Goal: Task Accomplishment & Management: Complete application form

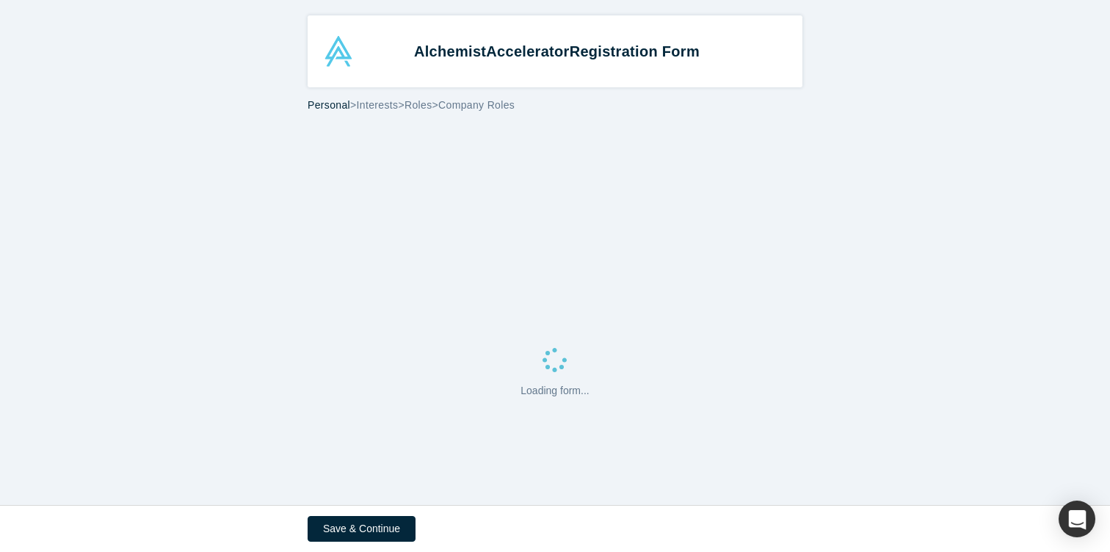
select select "US"
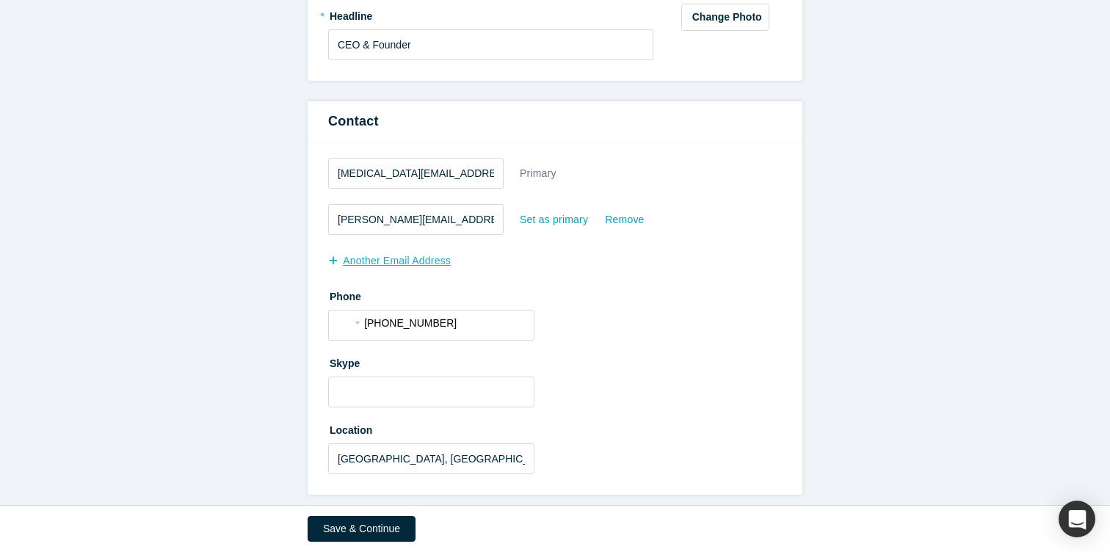
scroll to position [345, 0]
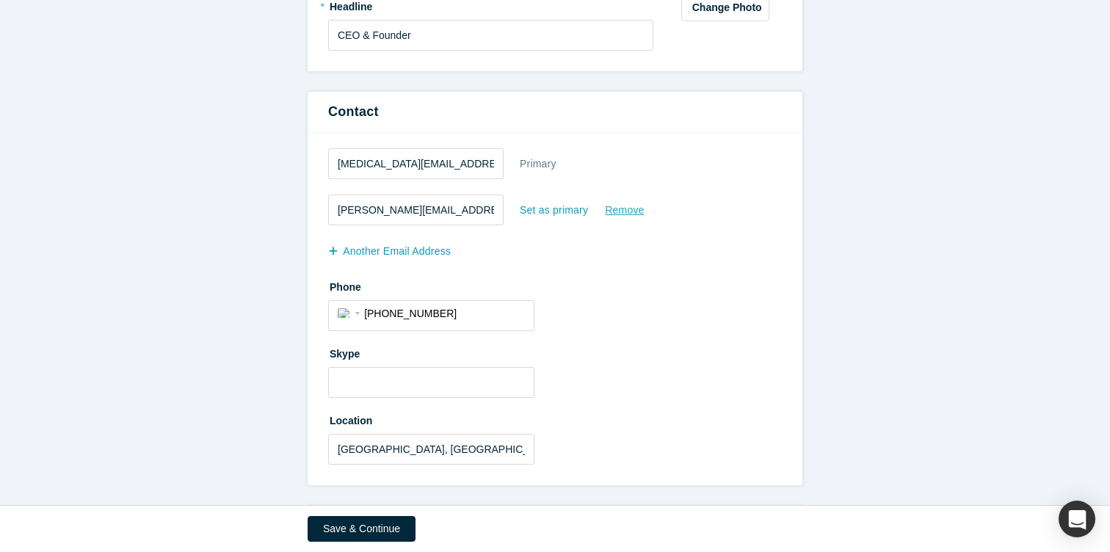
click at [633, 211] on div "Remove" at bounding box center [624, 210] width 40 height 26
click at [0, 0] on input "Remove" at bounding box center [0, 0] width 0 height 0
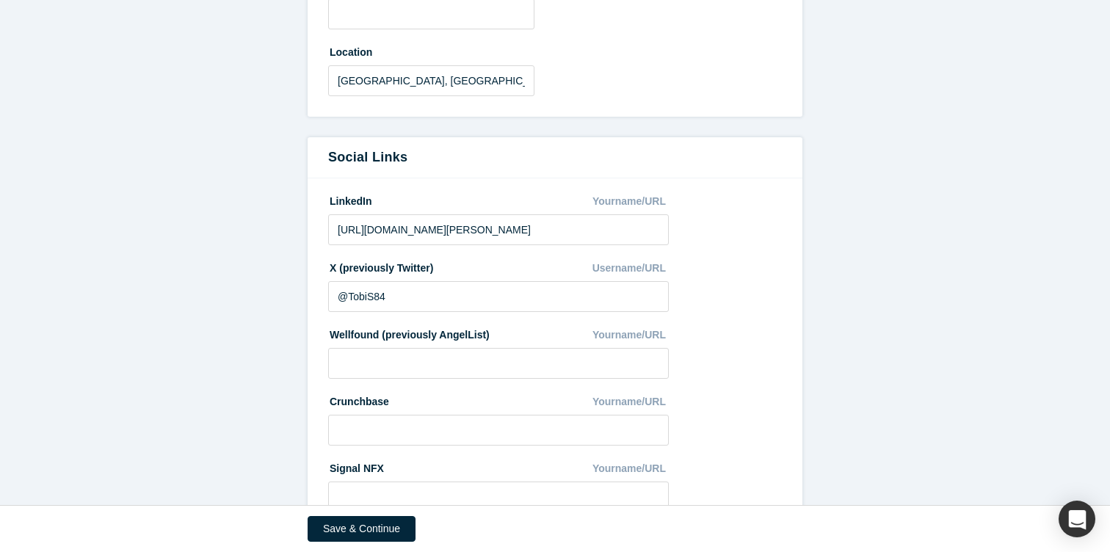
scroll to position [740, 0]
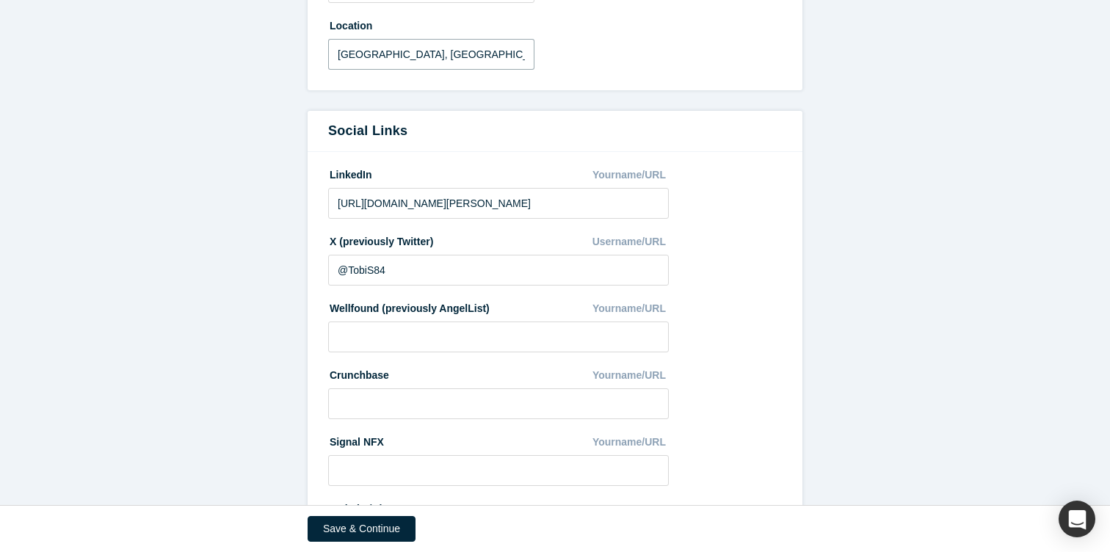
drag, startPoint x: 471, startPoint y: 51, endPoint x: 184, endPoint y: 50, distance: 286.3
type input "[GEOGRAPHIC_DATA], [GEOGRAPHIC_DATA], [GEOGRAPHIC_DATA]"
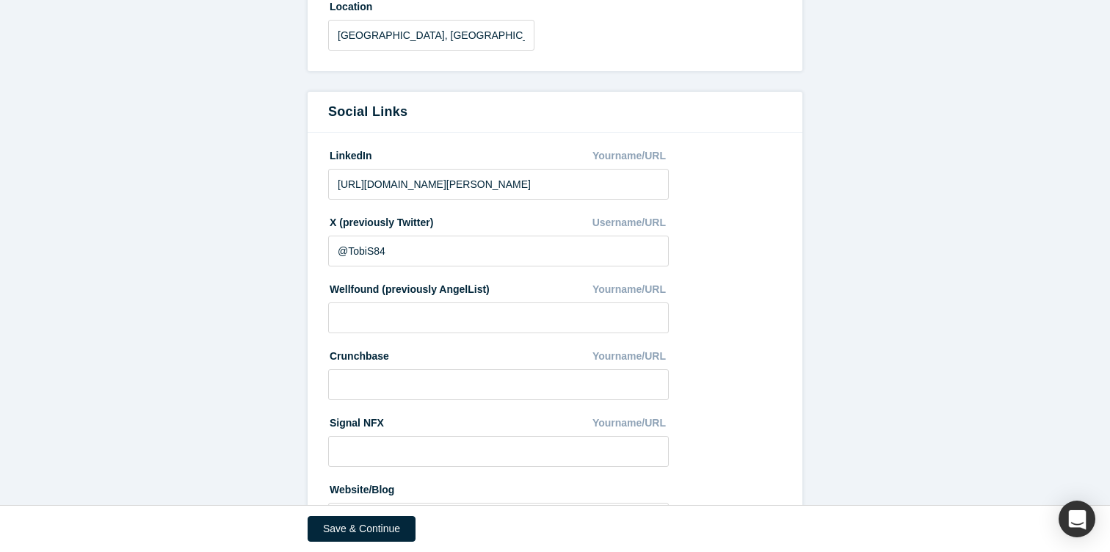
scroll to position [829, 0]
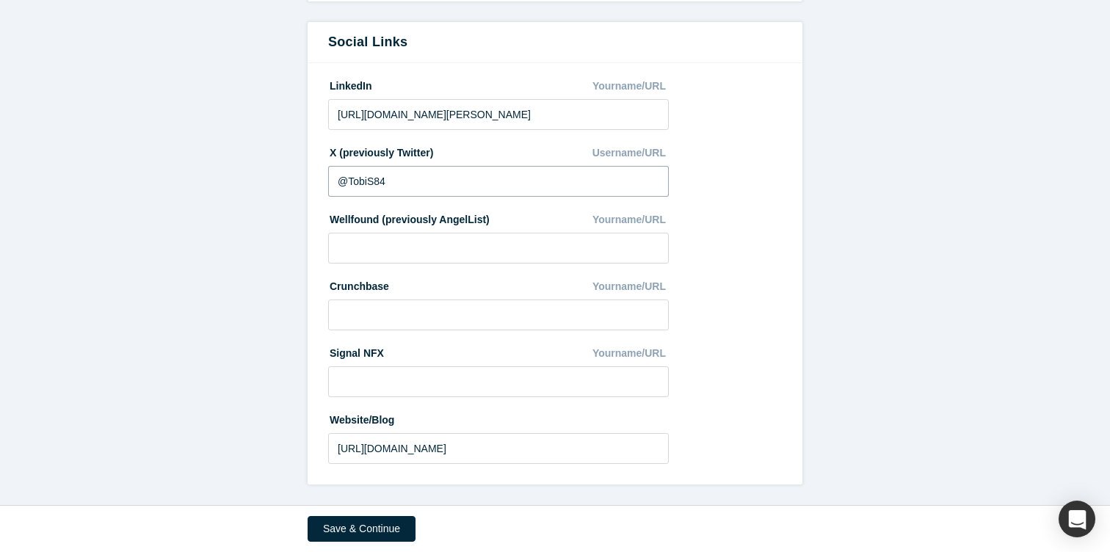
click at [410, 177] on input "@TobiS84" at bounding box center [498, 181] width 341 height 31
click at [521, 455] on input "[URL][DOMAIN_NAME]" at bounding box center [498, 448] width 341 height 31
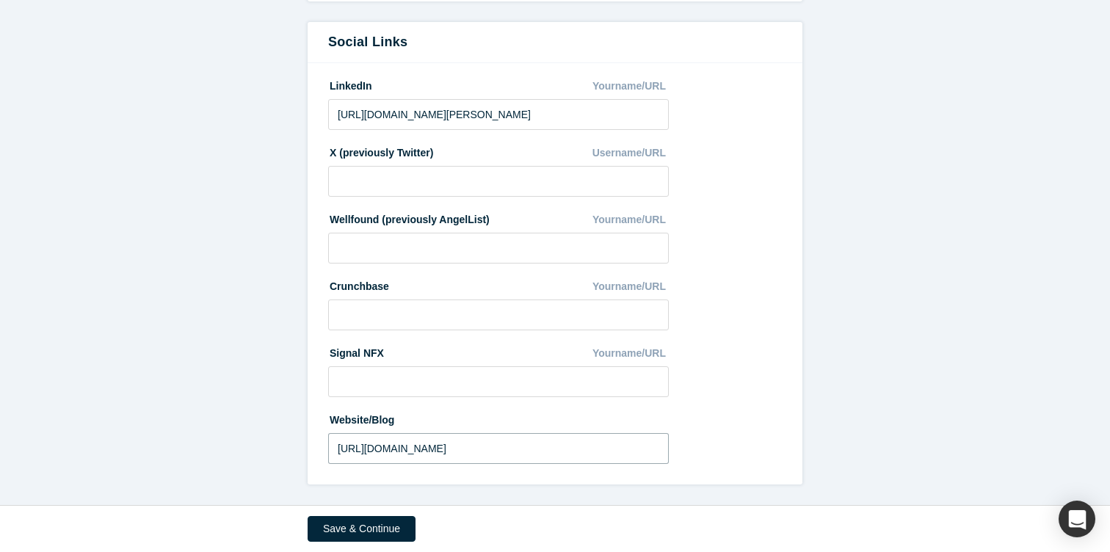
click at [521, 455] on input "[URL][DOMAIN_NAME]" at bounding box center [498, 448] width 341 height 31
click at [367, 451] on input at bounding box center [498, 448] width 341 height 31
paste input "[URL][DOMAIN_NAME]"
click at [446, 447] on input "[URL][DOMAIN_NAME]" at bounding box center [498, 448] width 341 height 31
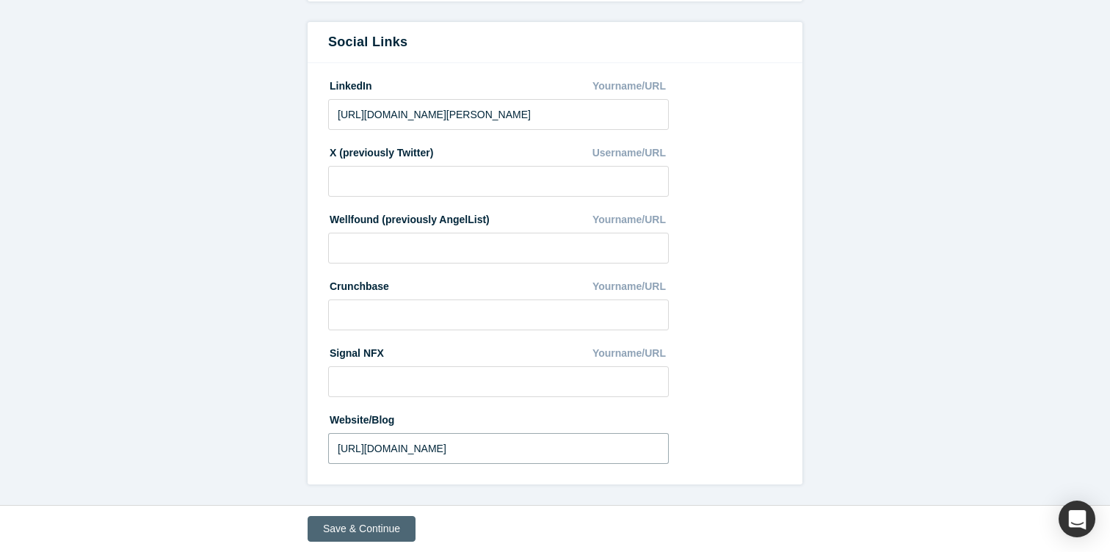
type input "[URL][DOMAIN_NAME]"
click at [374, 525] on button "Save & Continue" at bounding box center [362, 529] width 108 height 26
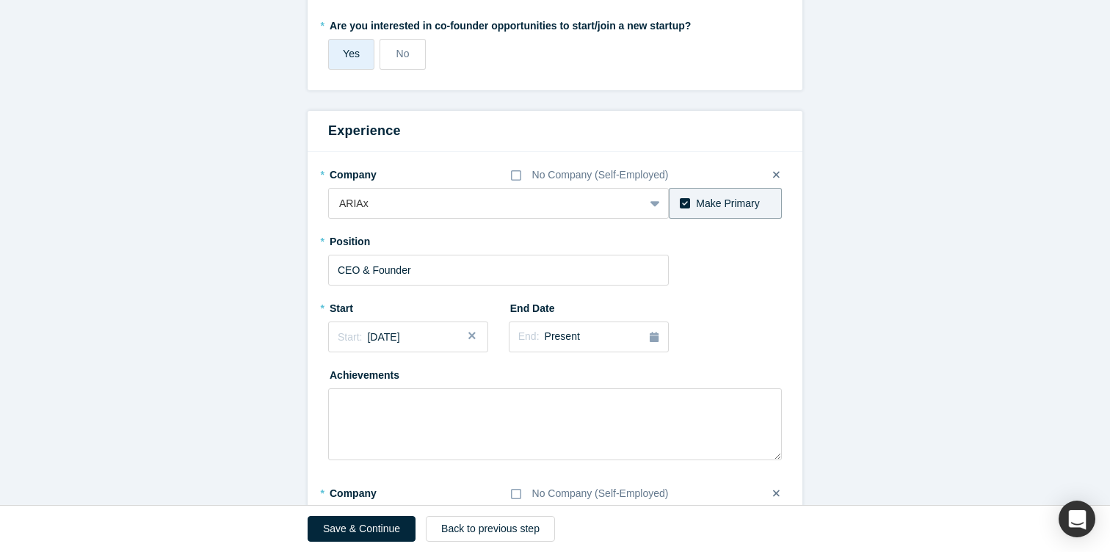
scroll to position [0, 0]
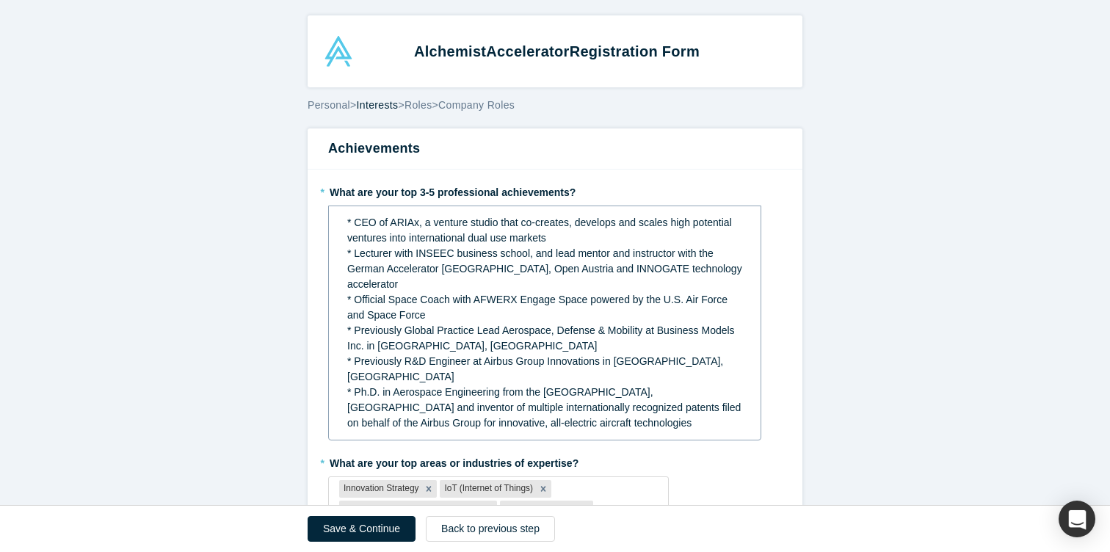
click at [566, 230] on div "* CEO of ARIAx, a venture studio that co-creates, develops and scales high pote…" at bounding box center [545, 230] width 396 height 31
click at [335, 222] on div "* CEO of ARIAx, a venture studio that co-creates, develops and scales high pote…" at bounding box center [544, 323] width 433 height 235
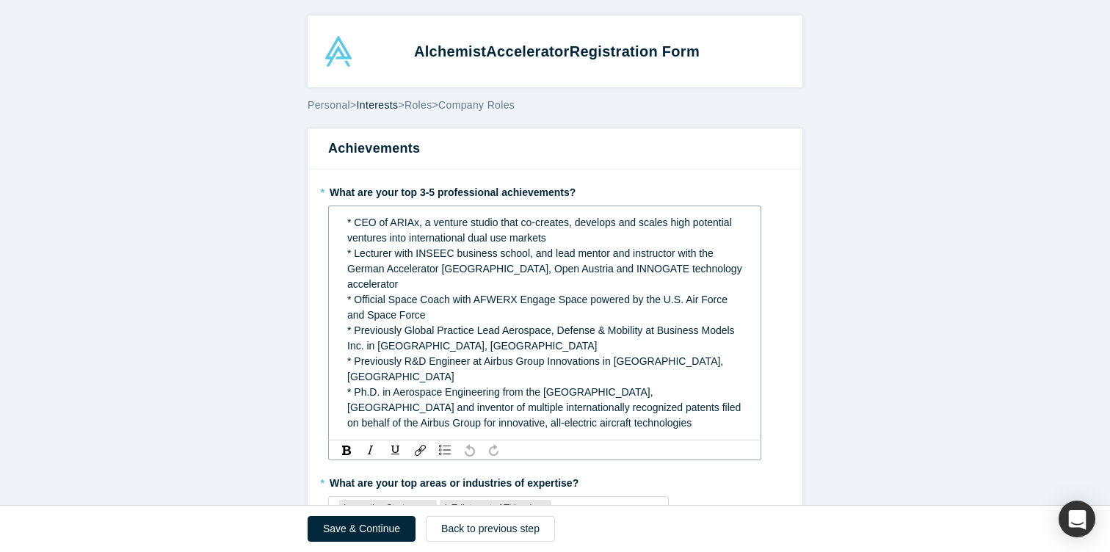
click at [355, 223] on span "* CEO of ARIAx, a venture studio that co-creates, develops and scales high pote…" at bounding box center [541, 230] width 388 height 27
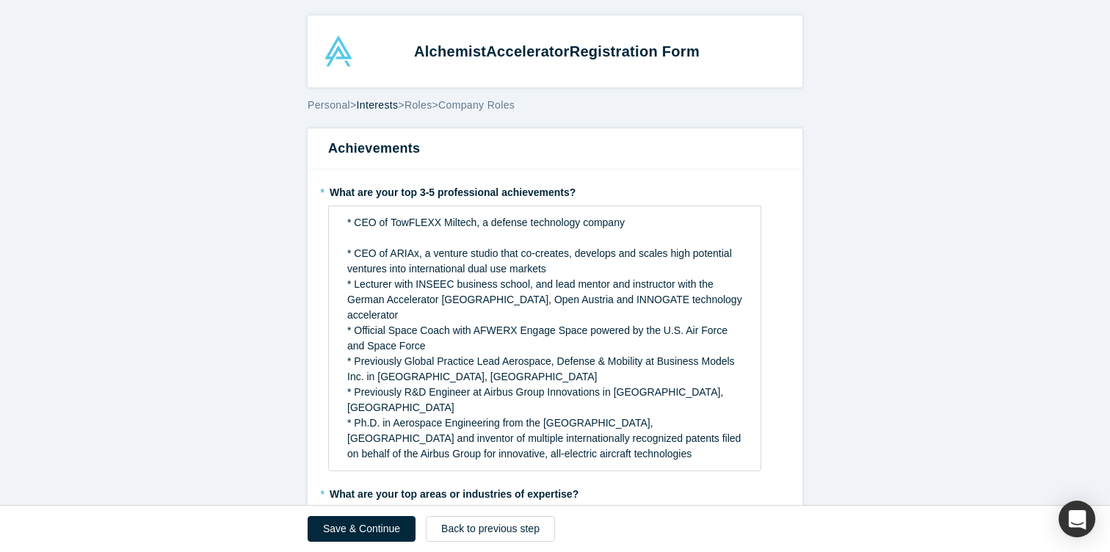
click at [334, 107] on span "Personal" at bounding box center [329, 105] width 43 height 12
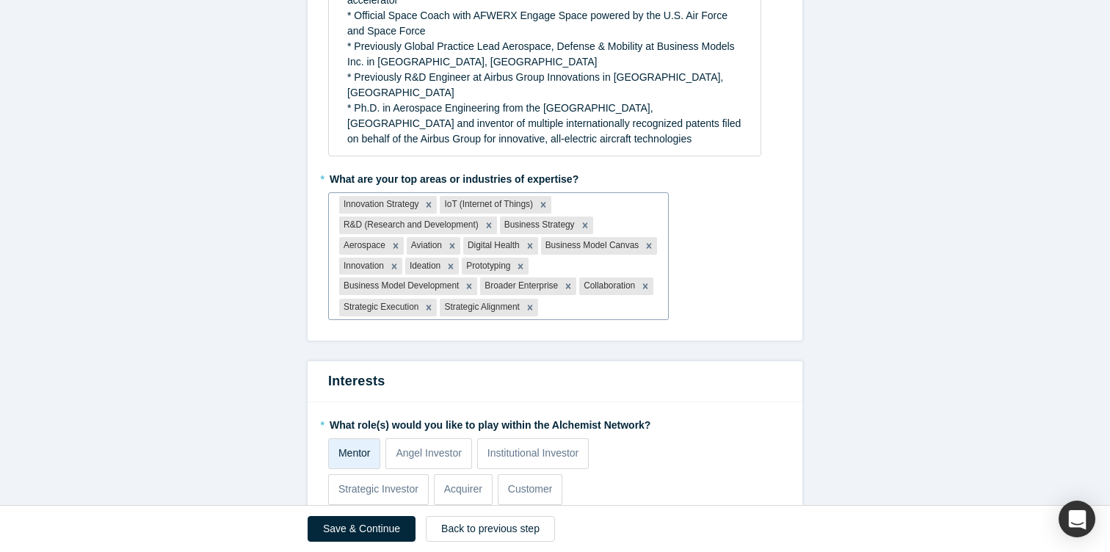
scroll to position [319, 0]
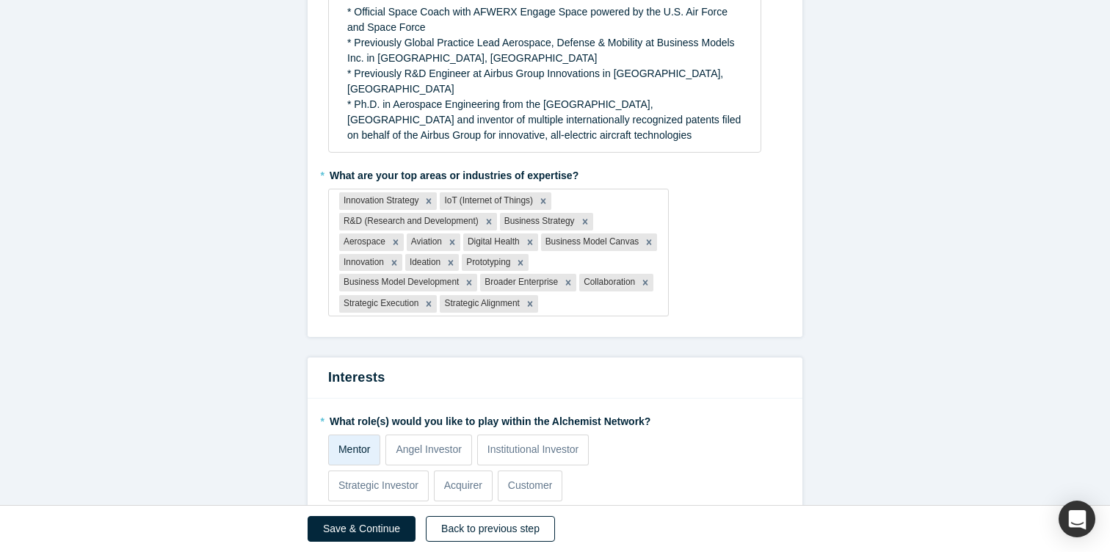
click at [472, 524] on button "Back to previous step" at bounding box center [490, 529] width 129 height 26
select select "US"
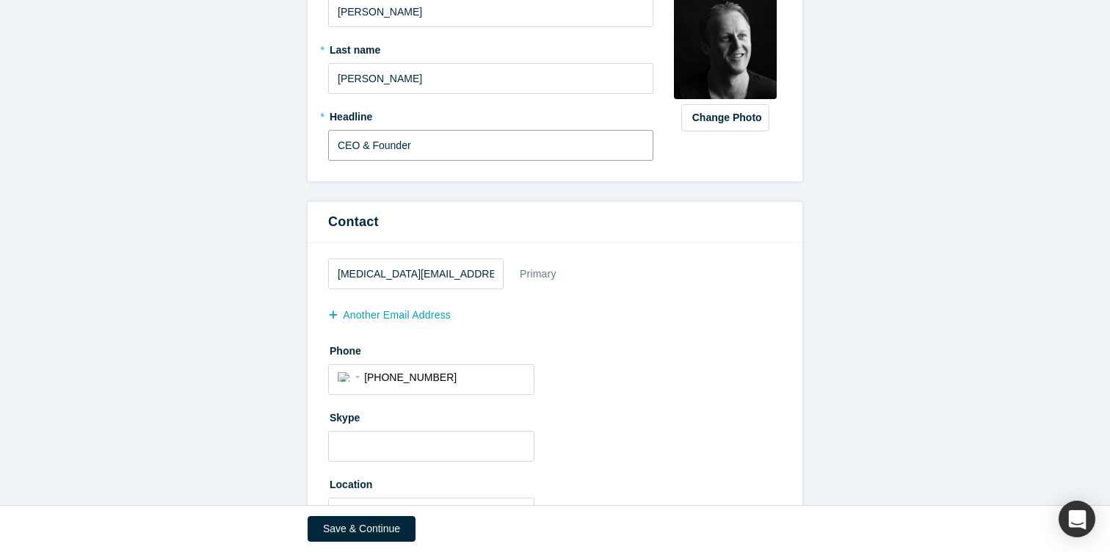
scroll to position [255, 0]
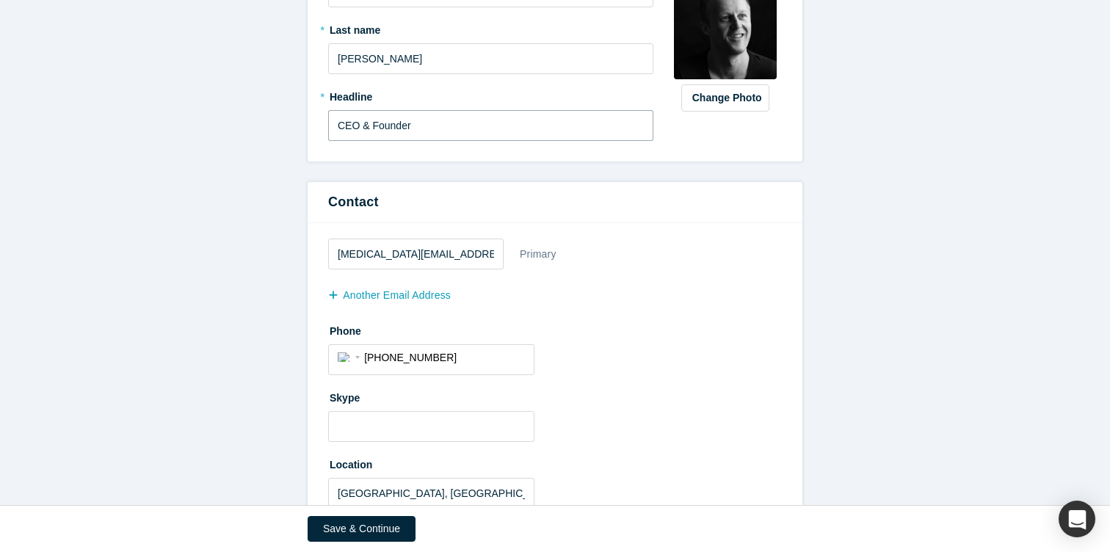
click at [446, 123] on input "CEO & Founder" at bounding box center [490, 125] width 325 height 31
click at [451, 124] on input "CEO & Founder" at bounding box center [490, 125] width 325 height 31
paste input "founder | advisor | investor | professor"
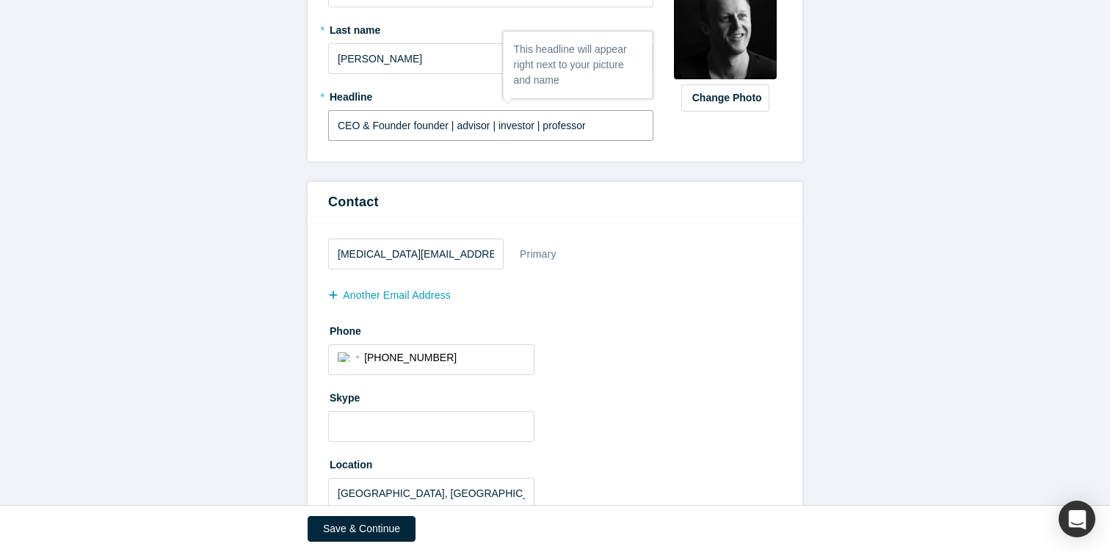
click at [414, 126] on input "CEO & Founder founder | advisor | investor | professor" at bounding box center [490, 125] width 325 height 31
click at [412, 126] on input "CEO & Founder founder | advisor | investor | professor" at bounding box center [490, 125] width 325 height 31
drag, startPoint x: 413, startPoint y: 126, endPoint x: 265, endPoint y: 107, distance: 149.5
click at [265, 107] on form "All fields marked with * are required. General * First name [PERSON_NAME] * Las…" at bounding box center [555, 441] width 1110 height 1144
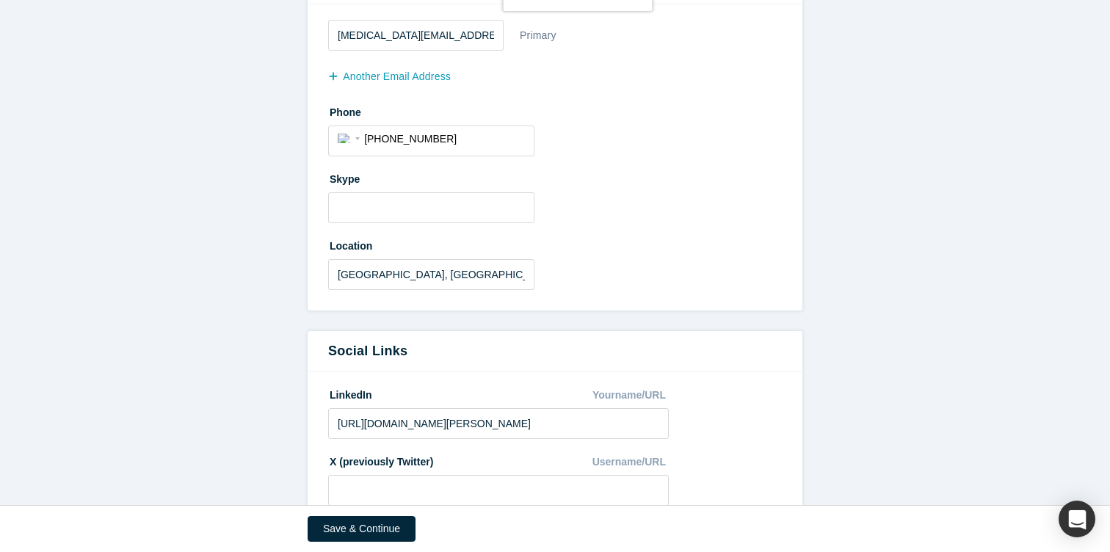
scroll to position [475, 0]
type input "Founder | Advisor | Investor | Professor"
click at [350, 534] on button "Save & Continue" at bounding box center [362, 529] width 108 height 26
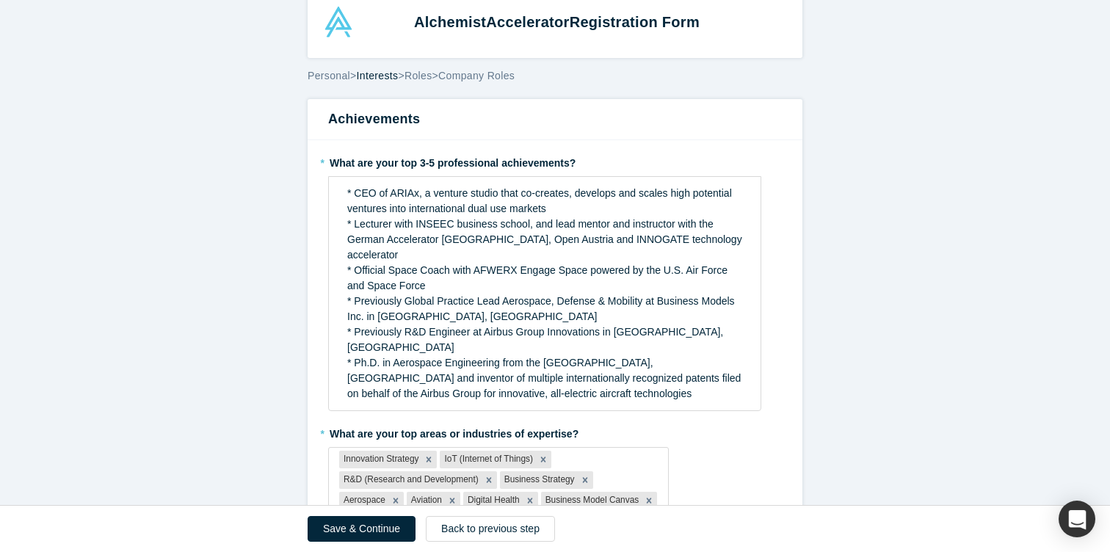
scroll to position [0, 0]
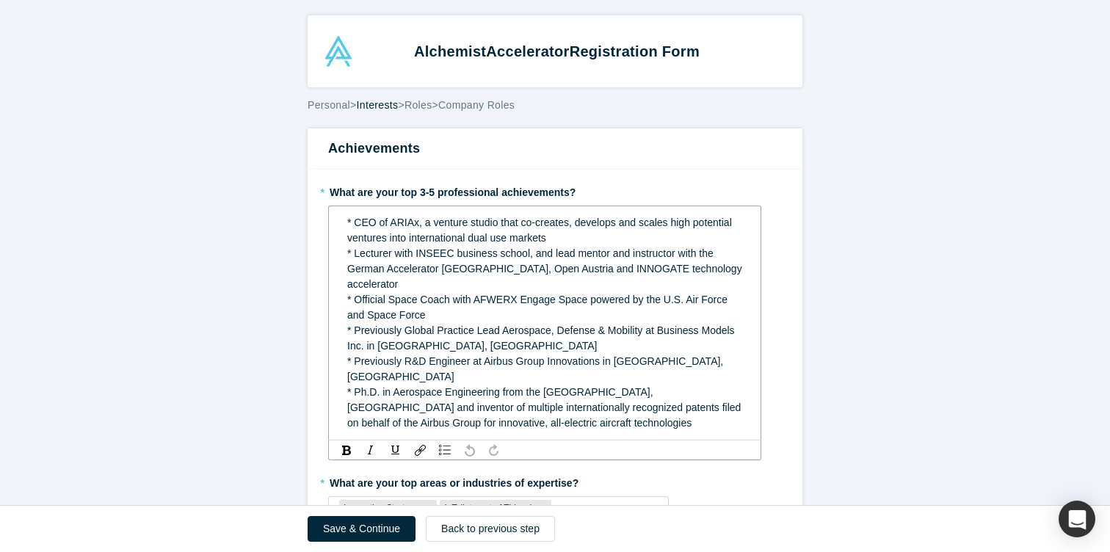
drag, startPoint x: 353, startPoint y: 225, endPoint x: 382, endPoint y: 225, distance: 28.6
click at [355, 225] on span "* CEO of ARIAx, a venture studio that co-creates, develops and scales high pote…" at bounding box center [541, 230] width 388 height 27
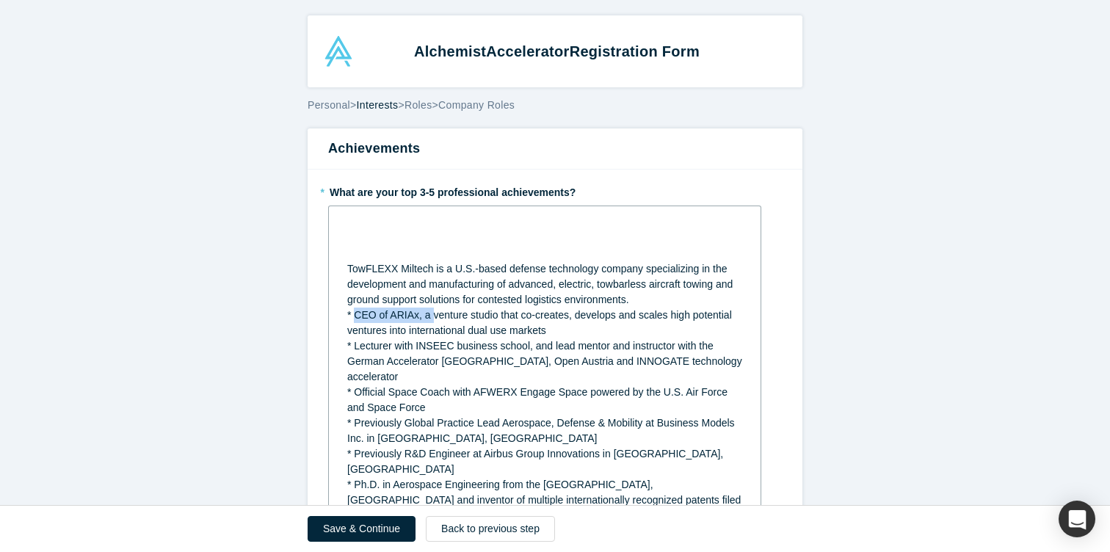
drag, startPoint x: 423, startPoint y: 347, endPoint x: 263, endPoint y: 346, distance: 160.0
copy span "* CEO of ARIAx,"
click at [371, 220] on div "rdw-editor" at bounding box center [545, 222] width 396 height 15
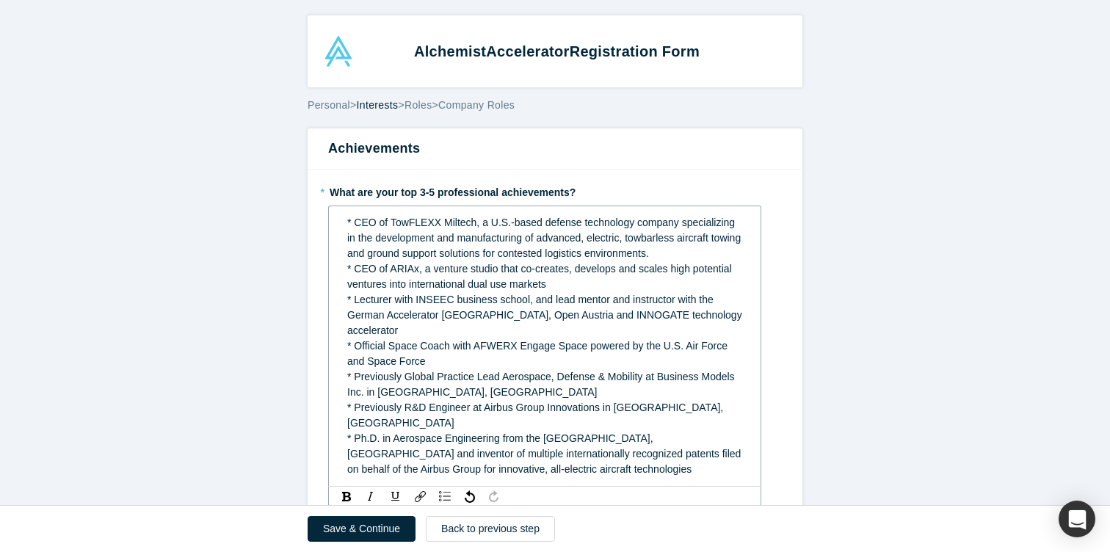
click at [484, 222] on span "* CEO of TowFLEXX Miltech, a U.S.-based defense technology company specializing…" at bounding box center [545, 253] width 396 height 73
click at [484, 218] on span "* CEO of TowFLEXX Miltech, a U.S.-based defense technology company specializing…" at bounding box center [545, 253] width 396 height 73
click at [482, 221] on span "* CEO of TowFLEXX Miltech, a U.S.-based defense technology company specializing…" at bounding box center [545, 253] width 396 height 73
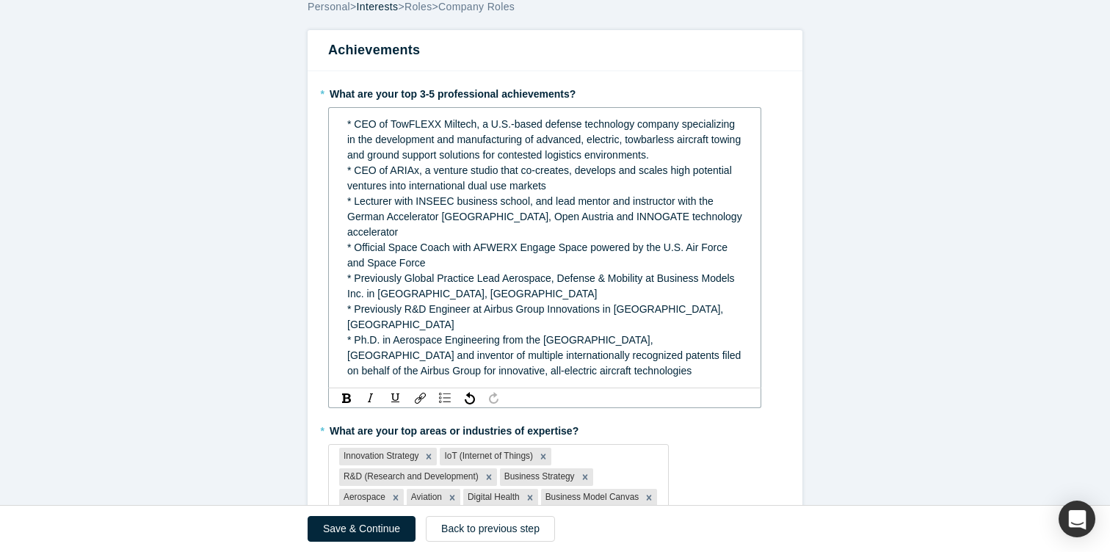
scroll to position [102, 0]
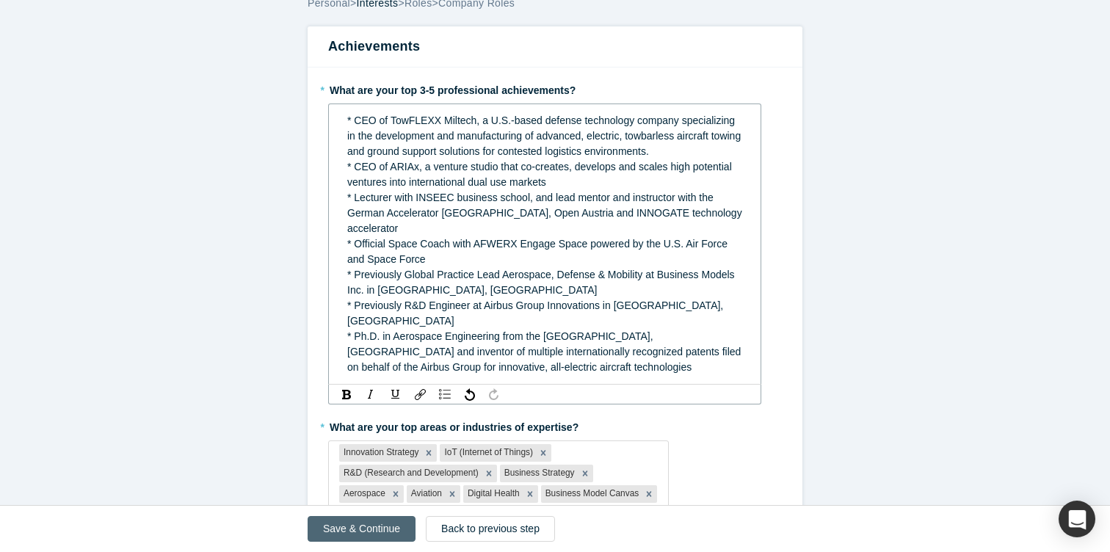
click at [366, 531] on button "Save & Continue" at bounding box center [362, 529] width 108 height 26
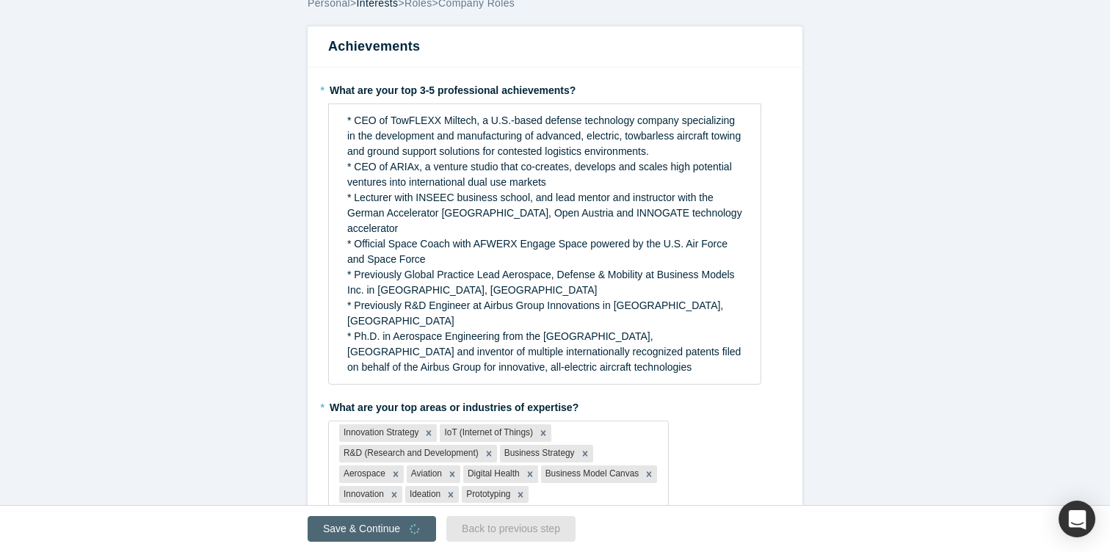
scroll to position [0, 0]
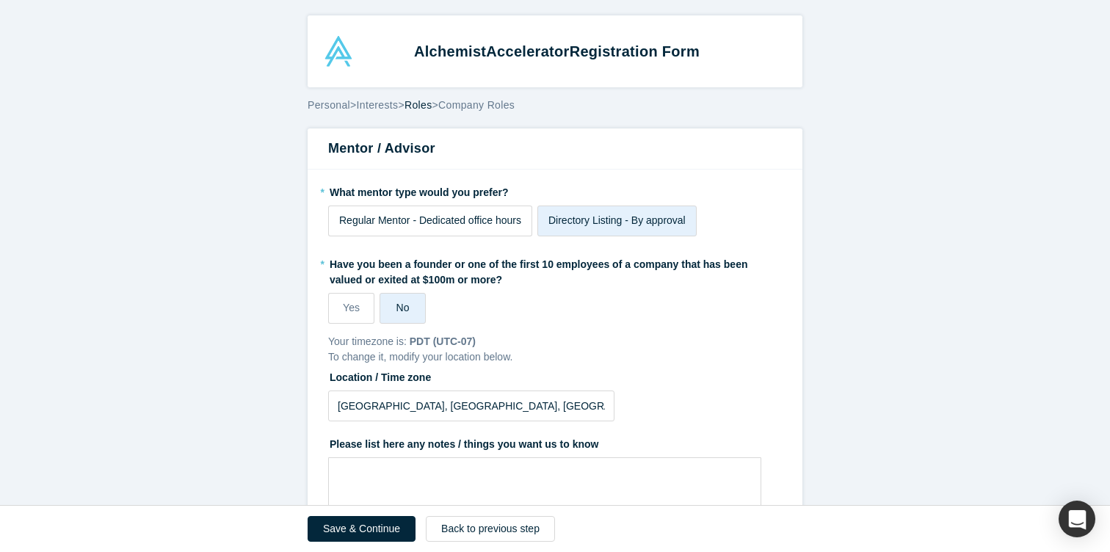
click at [476, 223] on span "Regular Mentor - Dedicated office hours" at bounding box center [430, 220] width 182 height 12
click at [0, 0] on input "Regular Mentor - Dedicated office hours" at bounding box center [0, 0] width 0 height 0
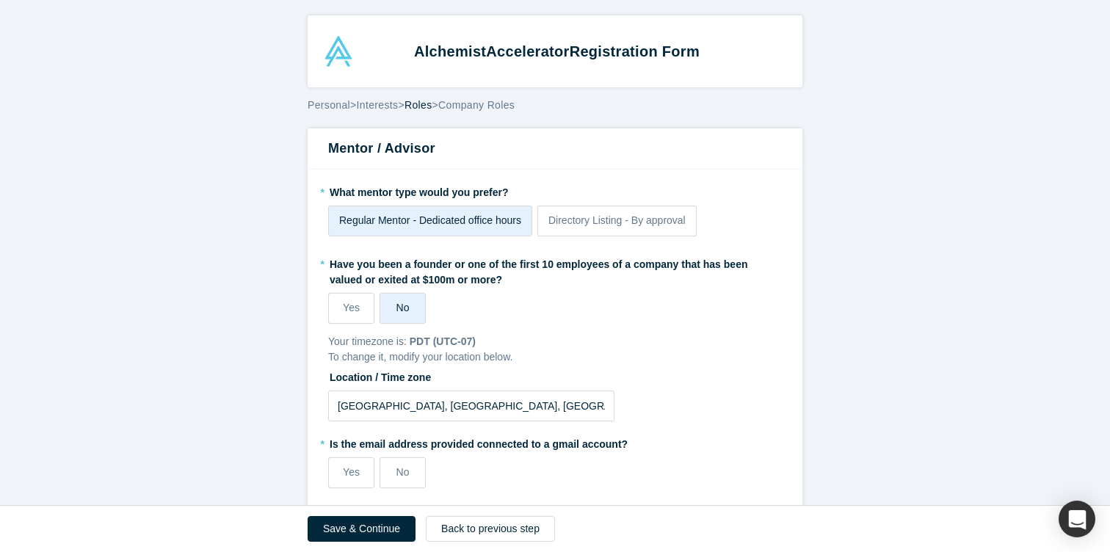
click at [491, 221] on span "Regular Mentor - Dedicated office hours" at bounding box center [430, 220] width 182 height 12
click at [0, 0] on input "Regular Mentor - Dedicated office hours" at bounding box center [0, 0] width 0 height 0
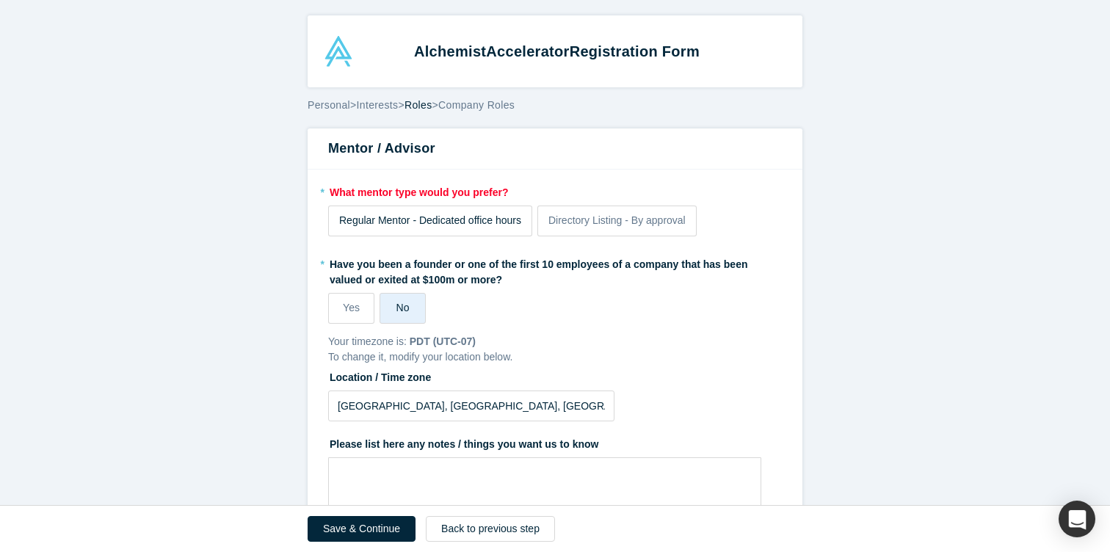
click at [503, 225] on span "Regular Mentor - Dedicated office hours" at bounding box center [430, 220] width 182 height 12
click at [0, 0] on input "Regular Mentor - Dedicated office hours" at bounding box center [0, 0] width 0 height 0
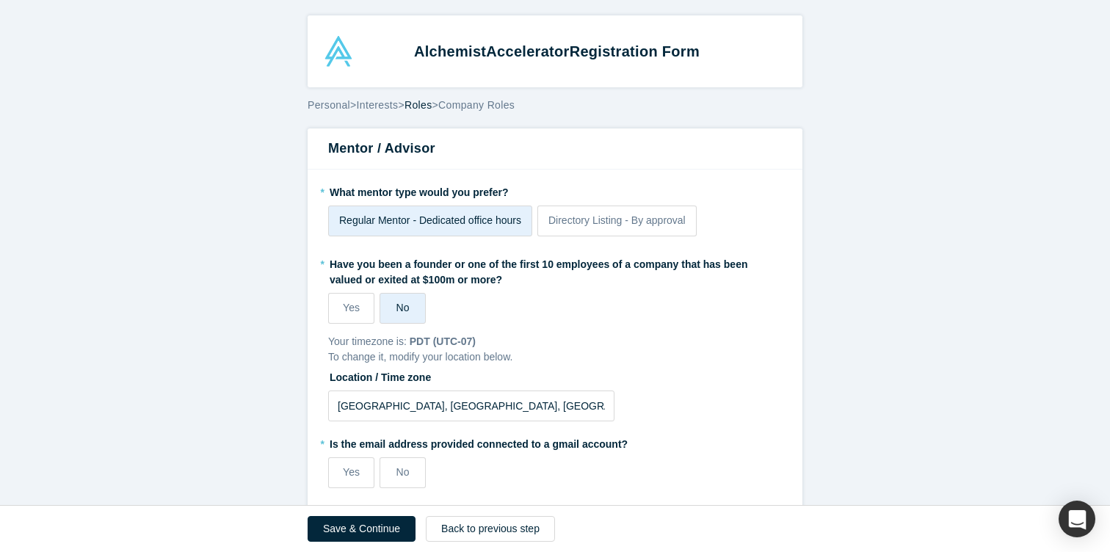
click at [413, 301] on label "No" at bounding box center [403, 308] width 46 height 31
click at [0, 0] on input "No" at bounding box center [0, 0] width 0 height 0
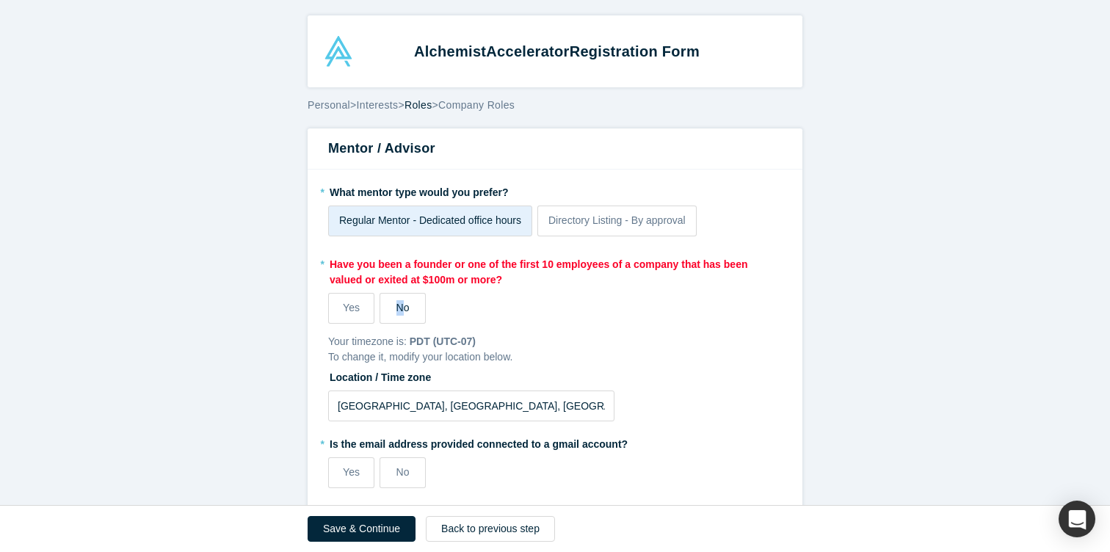
click at [399, 308] on span "No" at bounding box center [402, 308] width 13 height 12
click at [402, 326] on fieldset "* What mentor type would you prefer? Regular Mentor - Dedicated office hours Di…" at bounding box center [555, 531] width 454 height 702
click at [410, 305] on label "No" at bounding box center [403, 308] width 46 height 31
click at [0, 0] on input "No" at bounding box center [0, 0] width 0 height 0
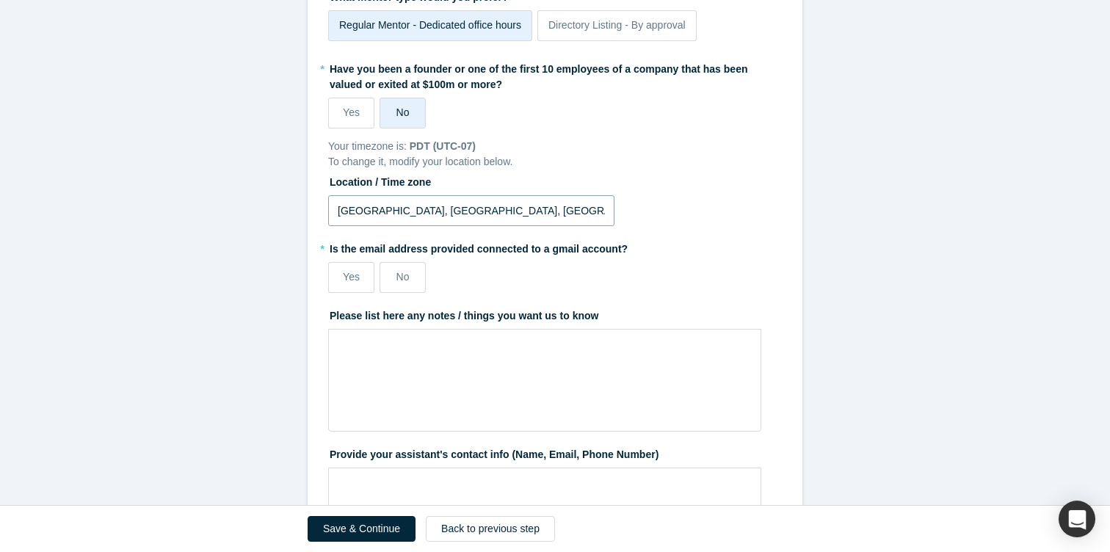
scroll to position [197, 0]
click at [355, 273] on span "Yes" at bounding box center [351, 275] width 17 height 12
click at [0, 0] on input "Yes" at bounding box center [0, 0] width 0 height 0
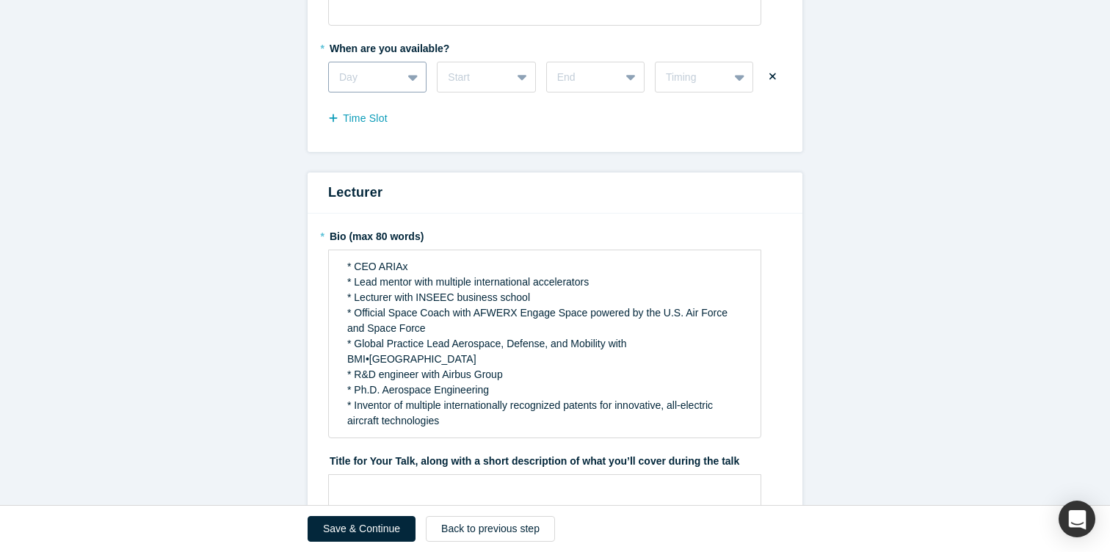
scroll to position [742, 0]
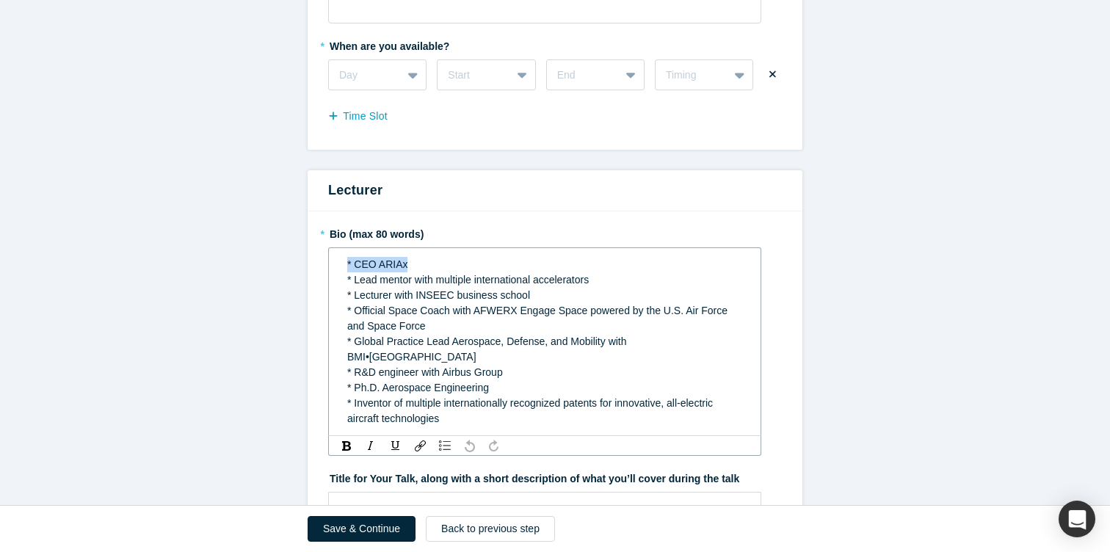
drag, startPoint x: 416, startPoint y: 266, endPoint x: 279, endPoint y: 266, distance: 136.5
click at [279, 266] on form "Mentor / Advisor * What mentor type would you prefer? Regular Mentor - Dedicate…" at bounding box center [555, 427] width 1110 height 2083
copy span "* CEO ARIAx"
click at [414, 272] on div "* CEO ARIAx" at bounding box center [545, 264] width 396 height 15
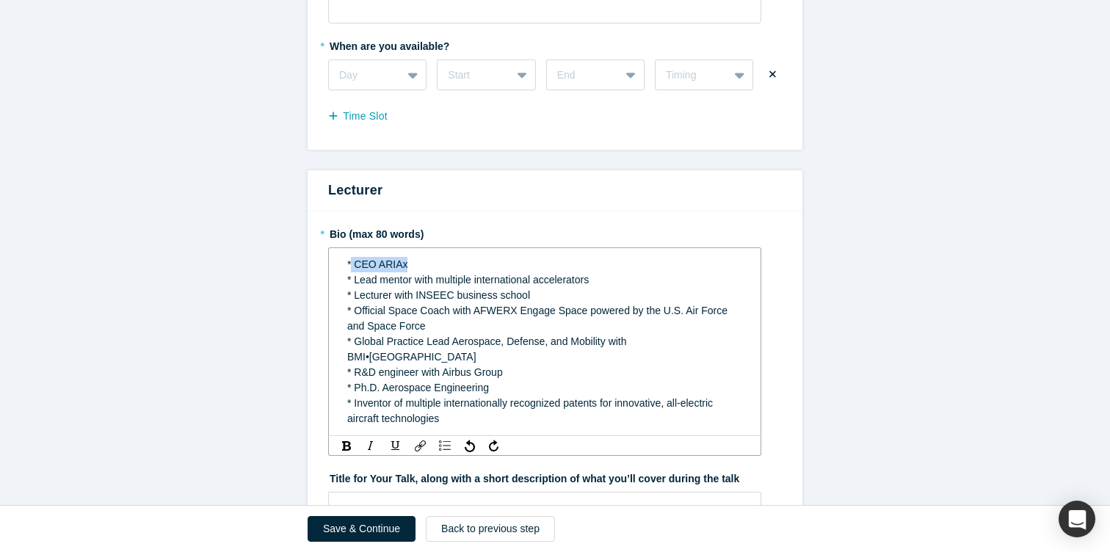
click at [414, 272] on div "* CEO ARIAx" at bounding box center [545, 264] width 396 height 15
copy span "* CEO ARIAx"
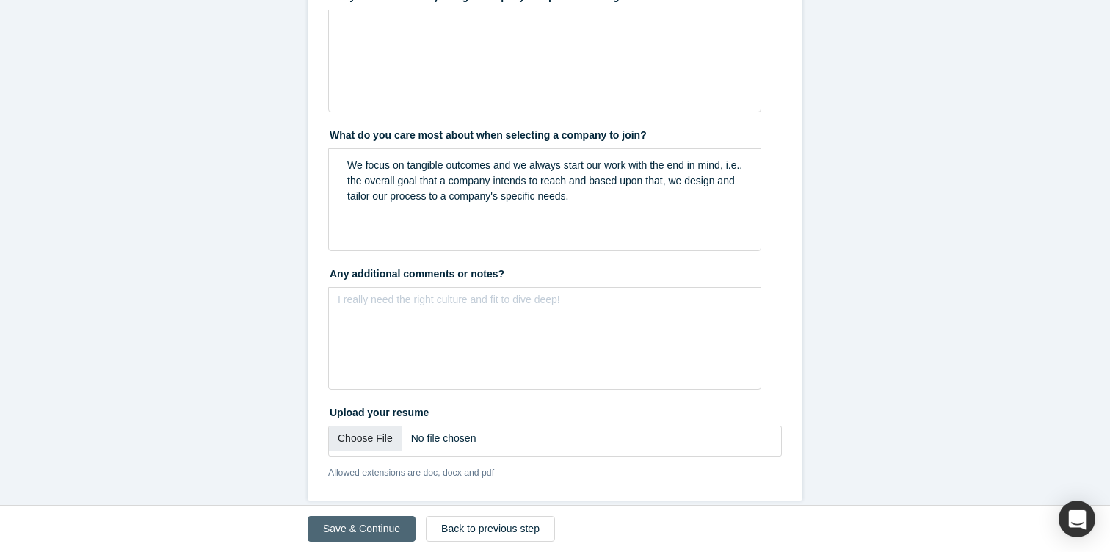
scroll to position [0, 0]
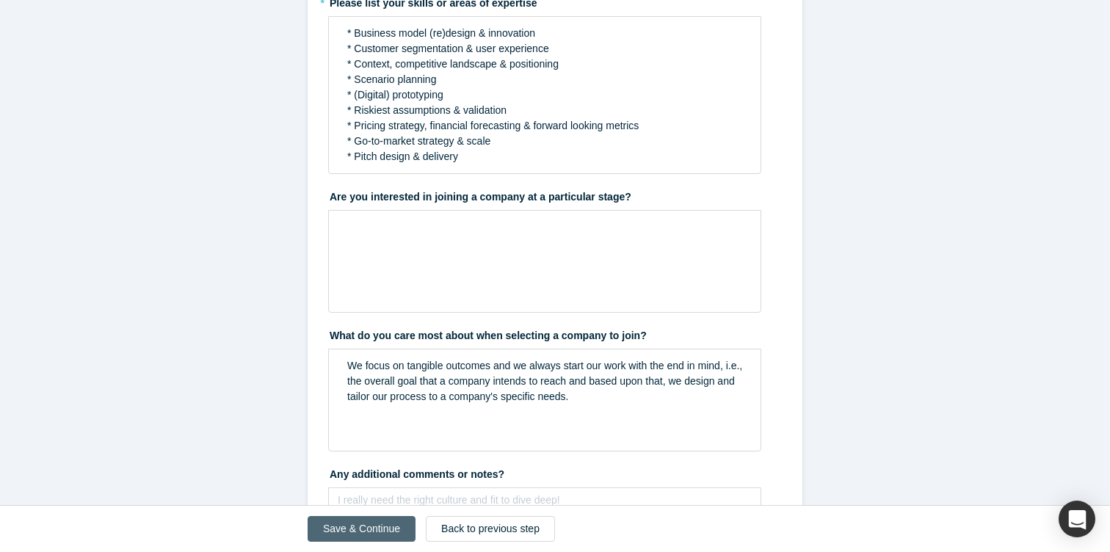
click at [358, 529] on button "Save & Continue" at bounding box center [362, 529] width 108 height 26
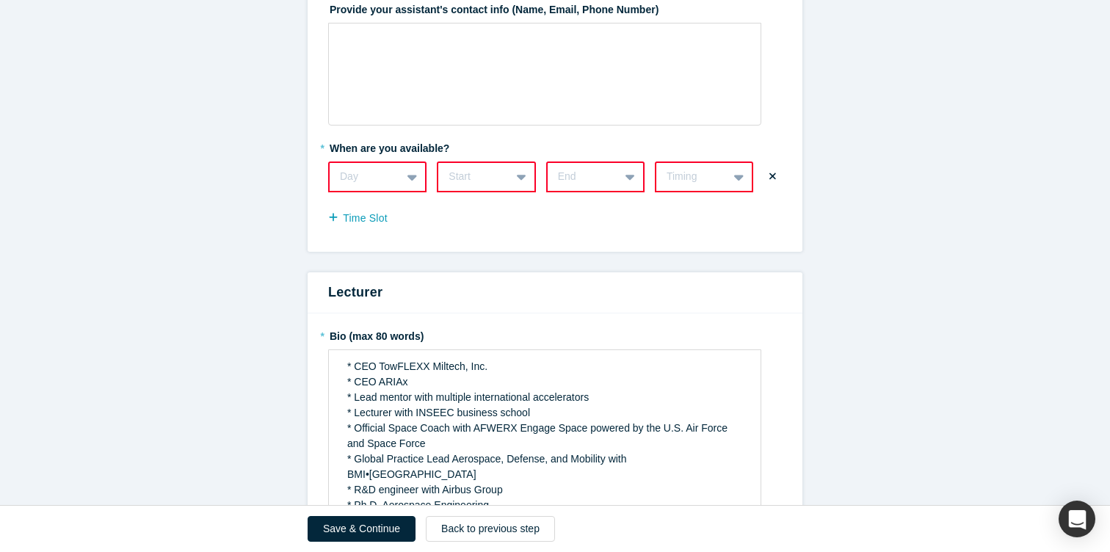
scroll to position [743, 0]
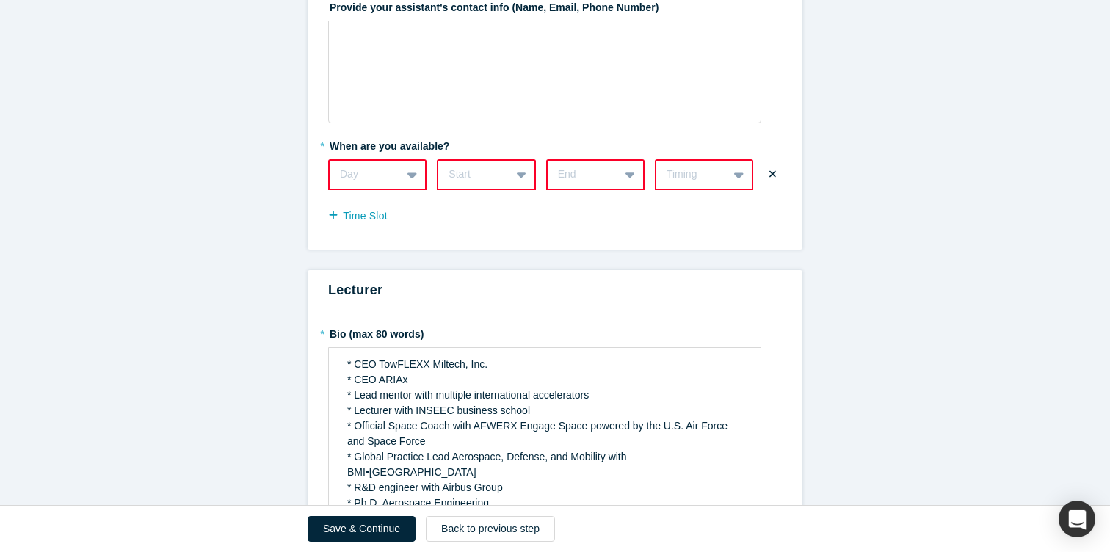
click at [414, 173] on icon at bounding box center [412, 176] width 10 height 6
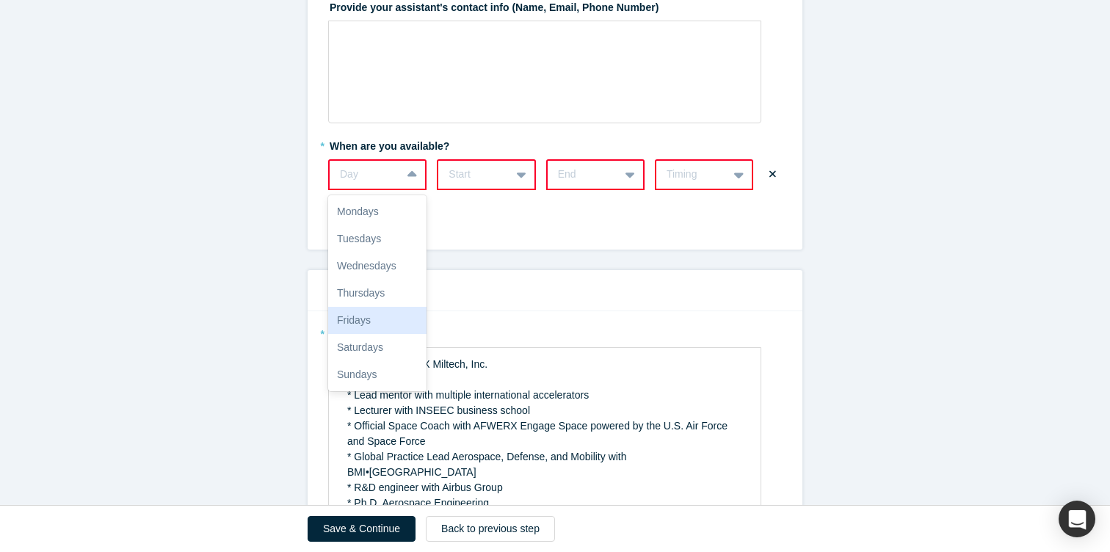
click at [355, 315] on div "Fridays" at bounding box center [377, 320] width 98 height 27
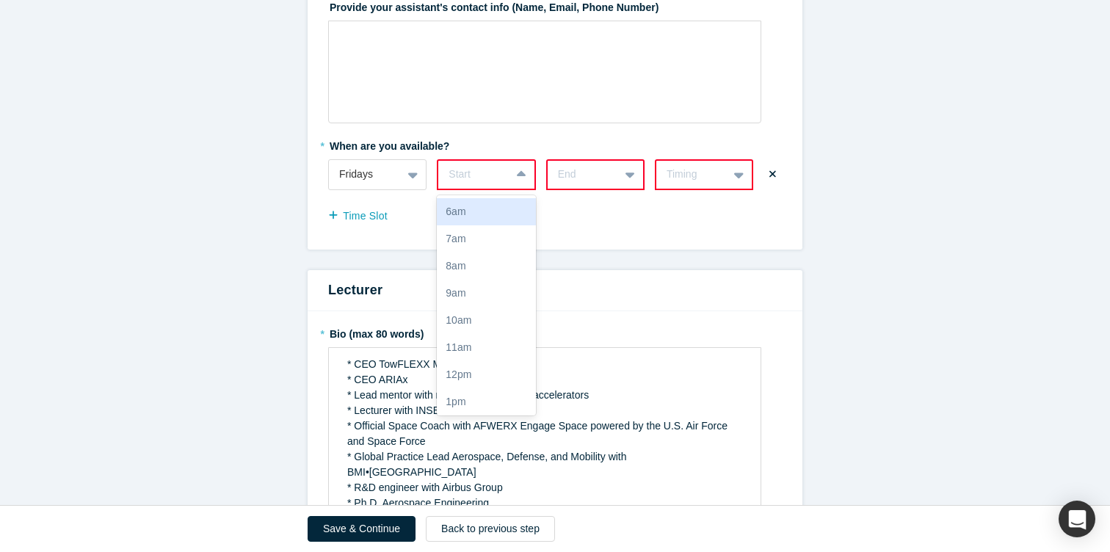
click at [497, 173] on div at bounding box center [474, 174] width 51 height 18
click at [474, 264] on div "8am" at bounding box center [486, 266] width 98 height 27
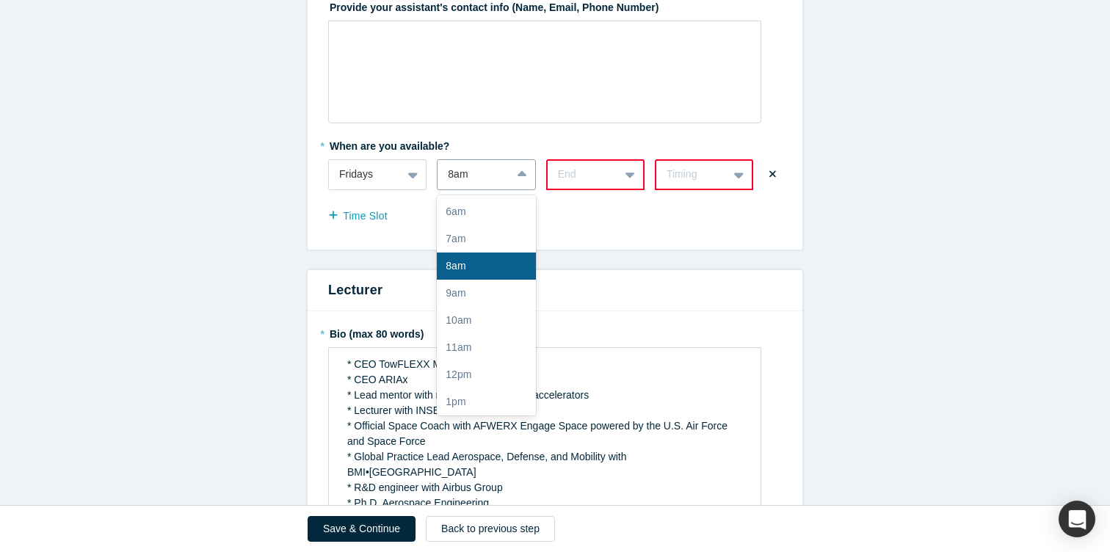
click at [525, 171] on icon at bounding box center [523, 174] width 10 height 15
click at [476, 317] on div "10am" at bounding box center [486, 320] width 98 height 27
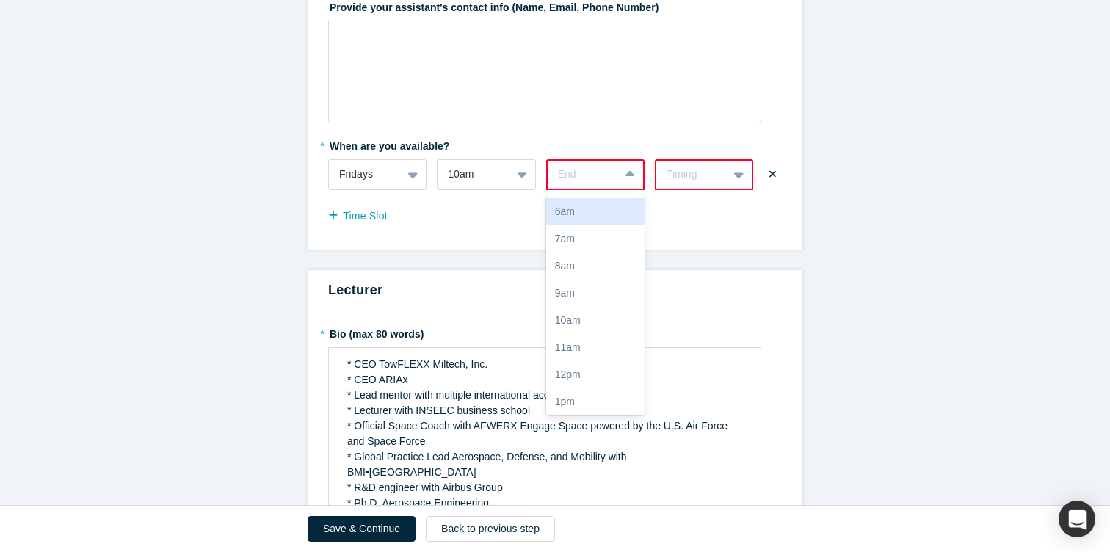
click at [629, 169] on icon at bounding box center [630, 174] width 10 height 15
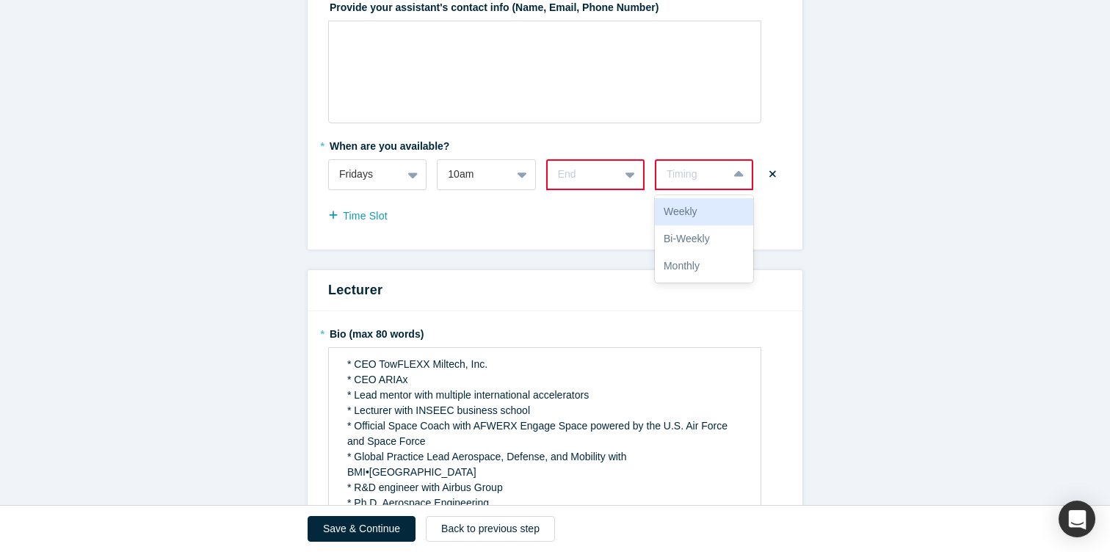
click at [705, 175] on div "Timing" at bounding box center [692, 174] width 51 height 15
click at [711, 212] on div "Weekly" at bounding box center [704, 211] width 98 height 27
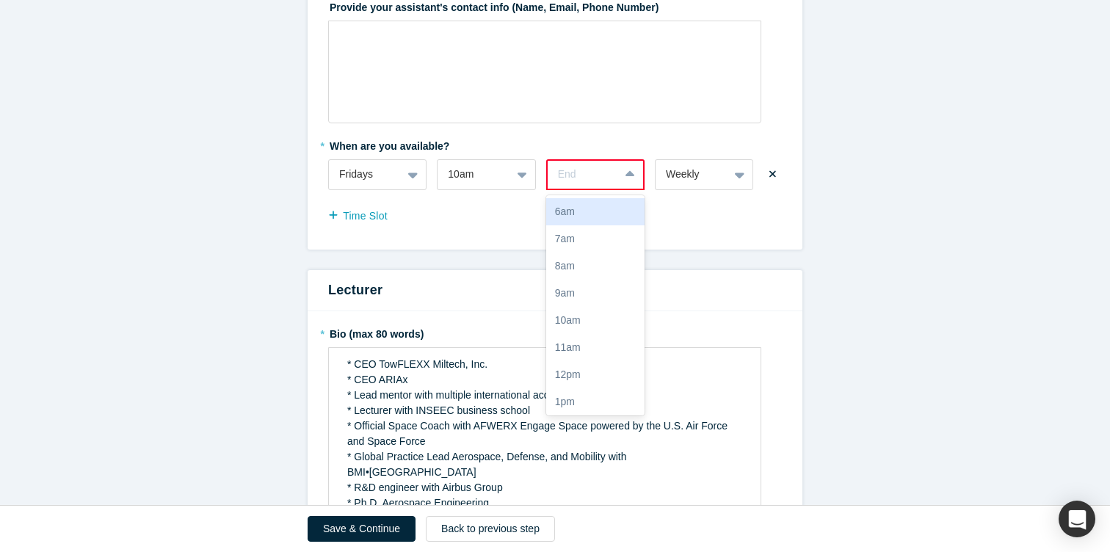
click at [629, 174] on icon at bounding box center [630, 174] width 10 height 6
click at [591, 338] on div "6pm" at bounding box center [595, 340] width 98 height 27
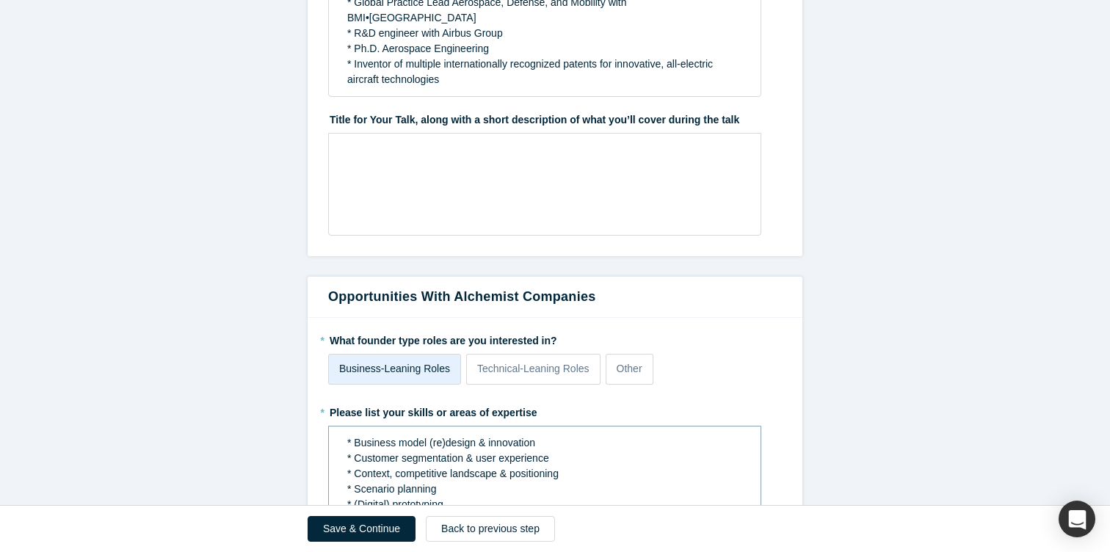
scroll to position [1111, 0]
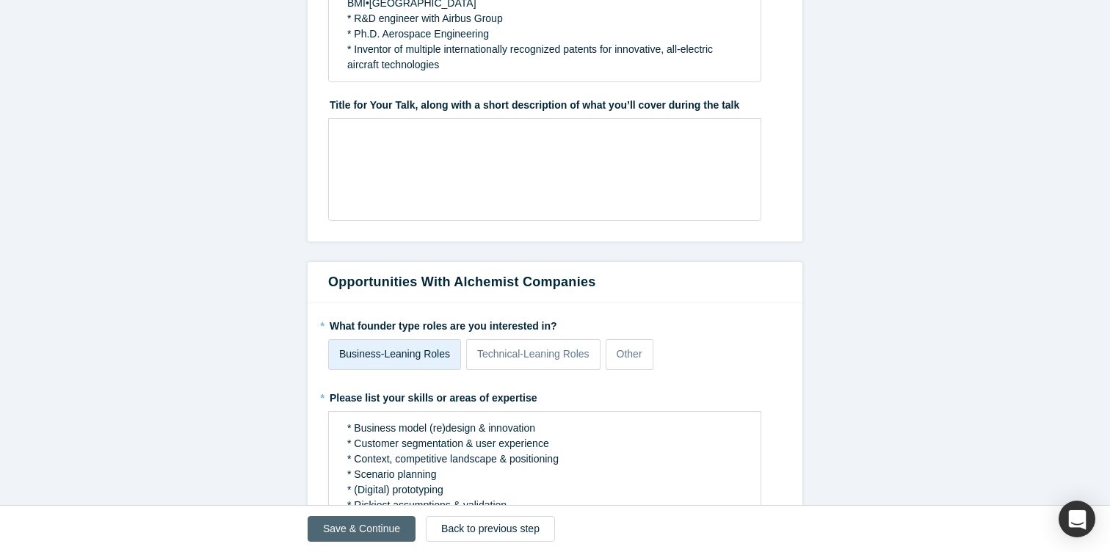
click at [332, 536] on button "Save & Continue" at bounding box center [362, 529] width 108 height 26
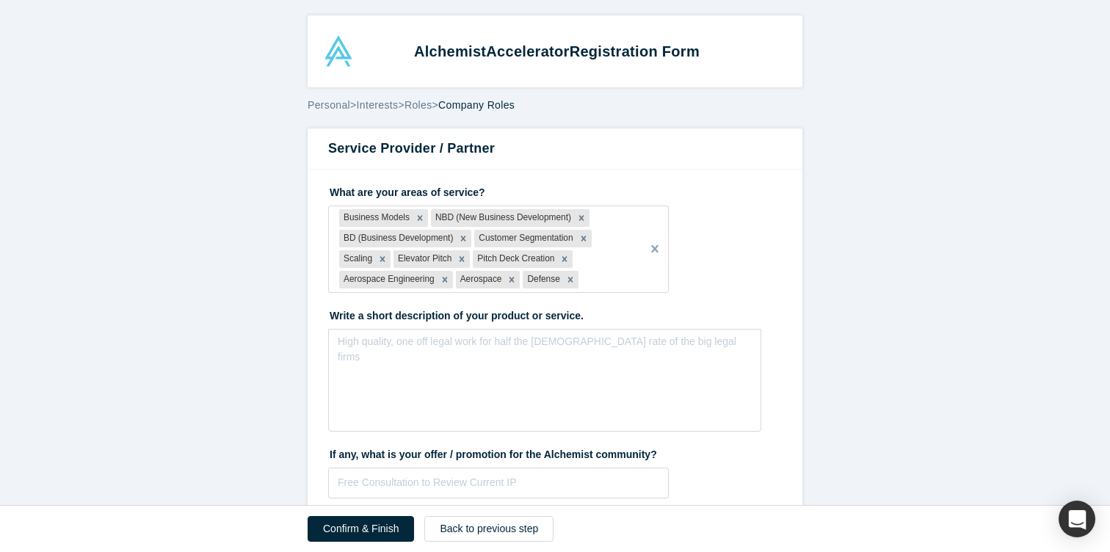
scroll to position [101, 0]
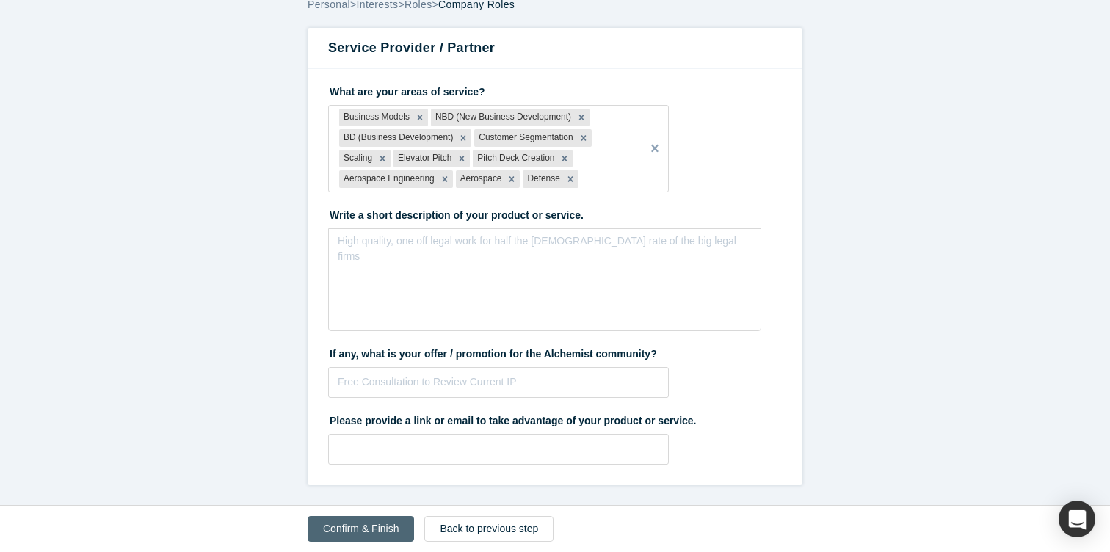
click at [343, 523] on button "Confirm & Finish" at bounding box center [361, 529] width 106 height 26
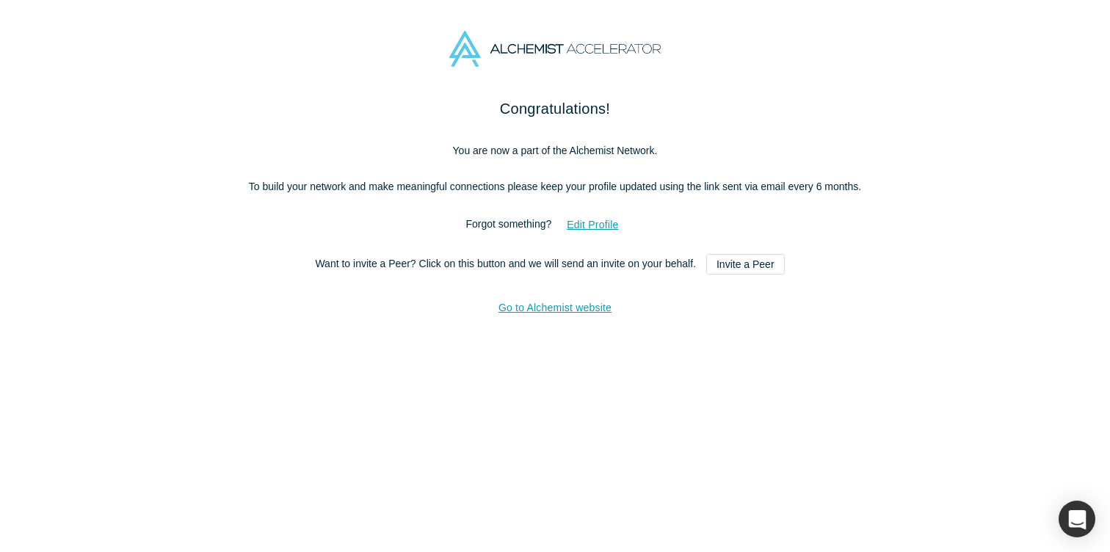
click at [520, 46] on img at bounding box center [554, 49] width 211 height 36
click at [463, 51] on img at bounding box center [554, 49] width 211 height 36
click at [286, 197] on p "To build your network and make meaningful connections please keep your profile …" at bounding box center [555, 186] width 617 height 21
